Goal: Navigation & Orientation: Go to known website

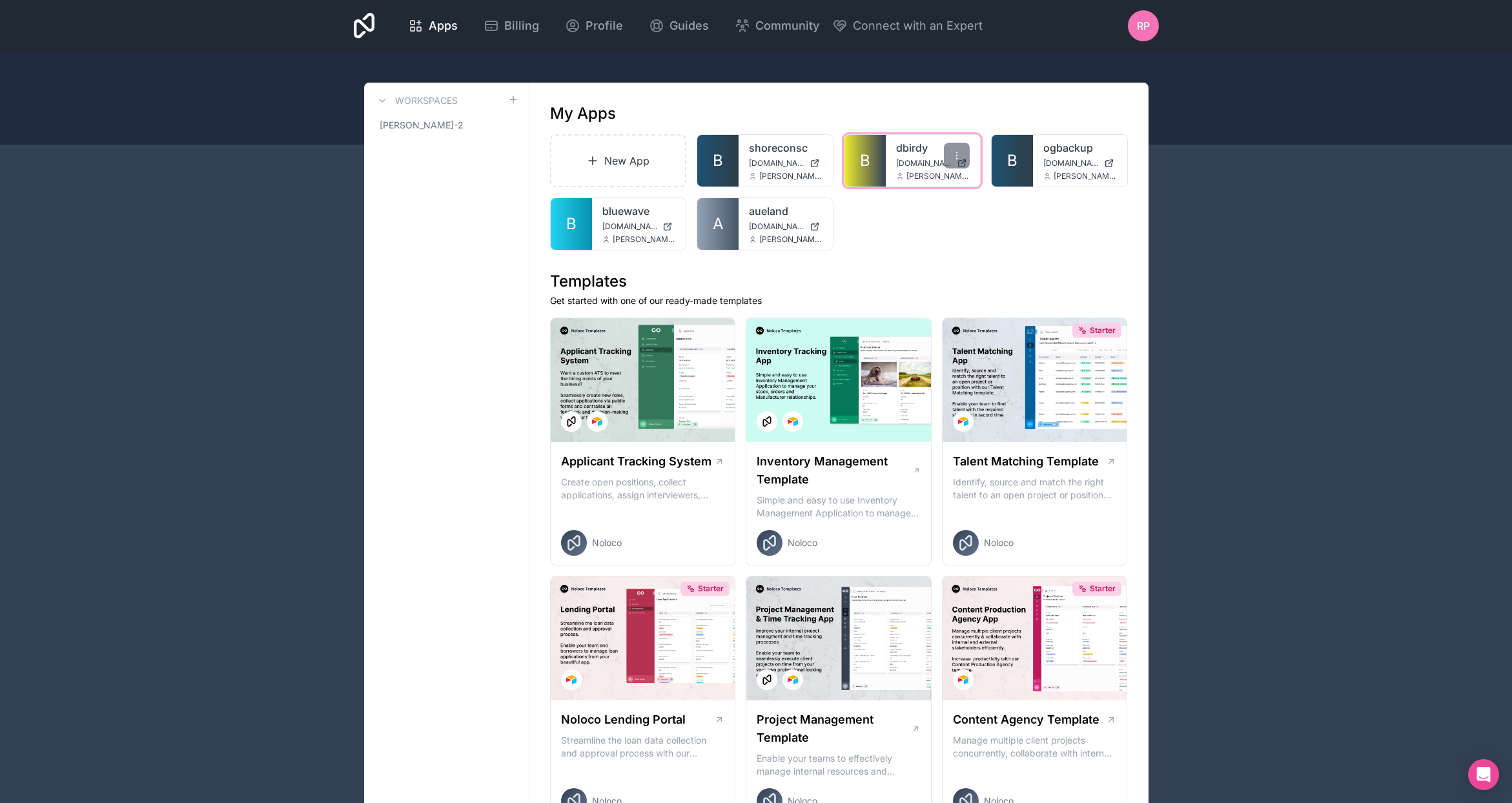
click at [915, 152] on link "dbirdy" at bounding box center [933, 148] width 74 height 15
click at [724, 161] on link "B" at bounding box center [718, 161] width 41 height 52
